Goal: Task Accomplishment & Management: Use online tool/utility

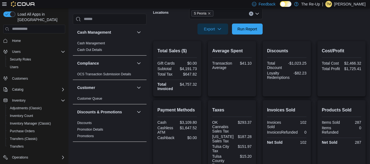
scroll to position [63, 0]
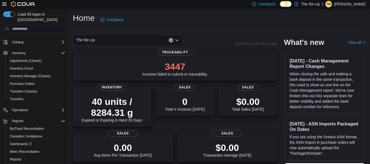
scroll to position [50, 0]
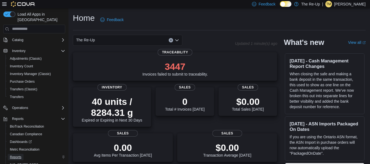
click at [17, 155] on span "Reports" at bounding box center [15, 157] width 11 height 4
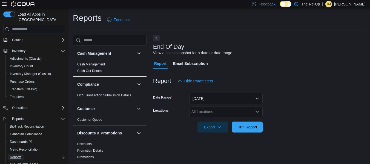
scroll to position [9, 0]
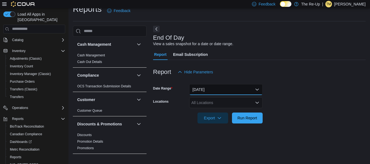
click at [213, 89] on button "[DATE]" at bounding box center [225, 89] width 73 height 11
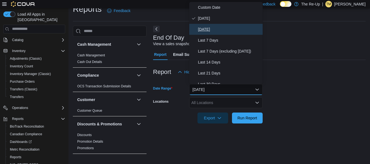
click at [230, 27] on span "[DATE]" at bounding box center [229, 29] width 62 height 7
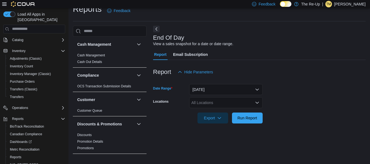
click at [217, 101] on div "All Locations" at bounding box center [225, 102] width 73 height 11
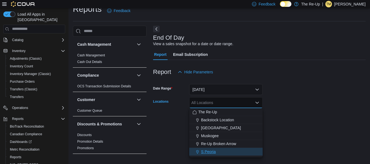
click at [209, 152] on span "S Peoria" at bounding box center [208, 151] width 15 height 5
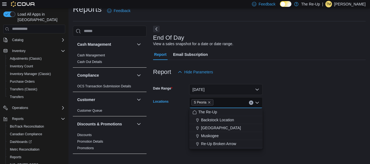
click at [287, 94] on form "Date Range [DATE] Locations S [GEOGRAPHIC_DATA] Combo box. Selected. S Peoria. …" at bounding box center [259, 100] width 212 height 46
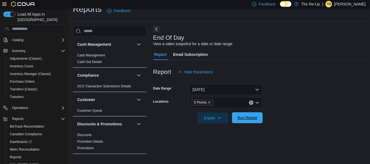
click at [249, 117] on span "Run Report" at bounding box center [247, 117] width 20 height 5
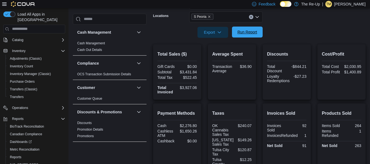
scroll to position [99, 0]
